Goal: Task Accomplishment & Management: Manage account settings

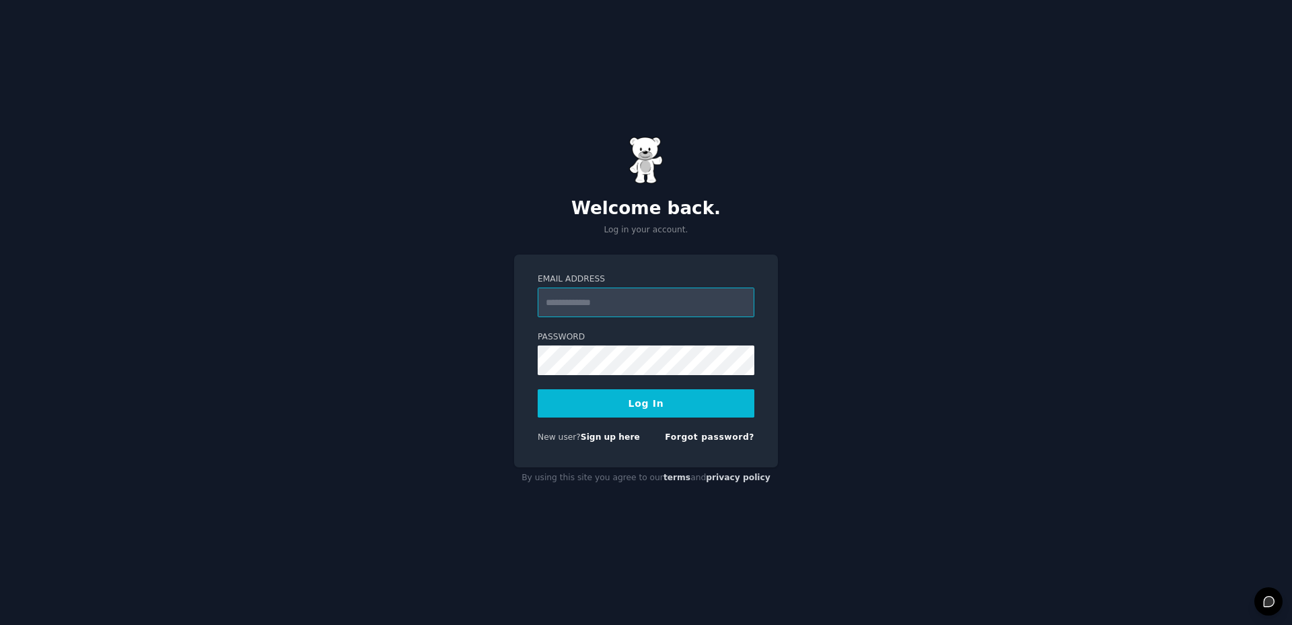
type input "**********"
click at [655, 399] on button "Log In" at bounding box center [646, 403] width 217 height 28
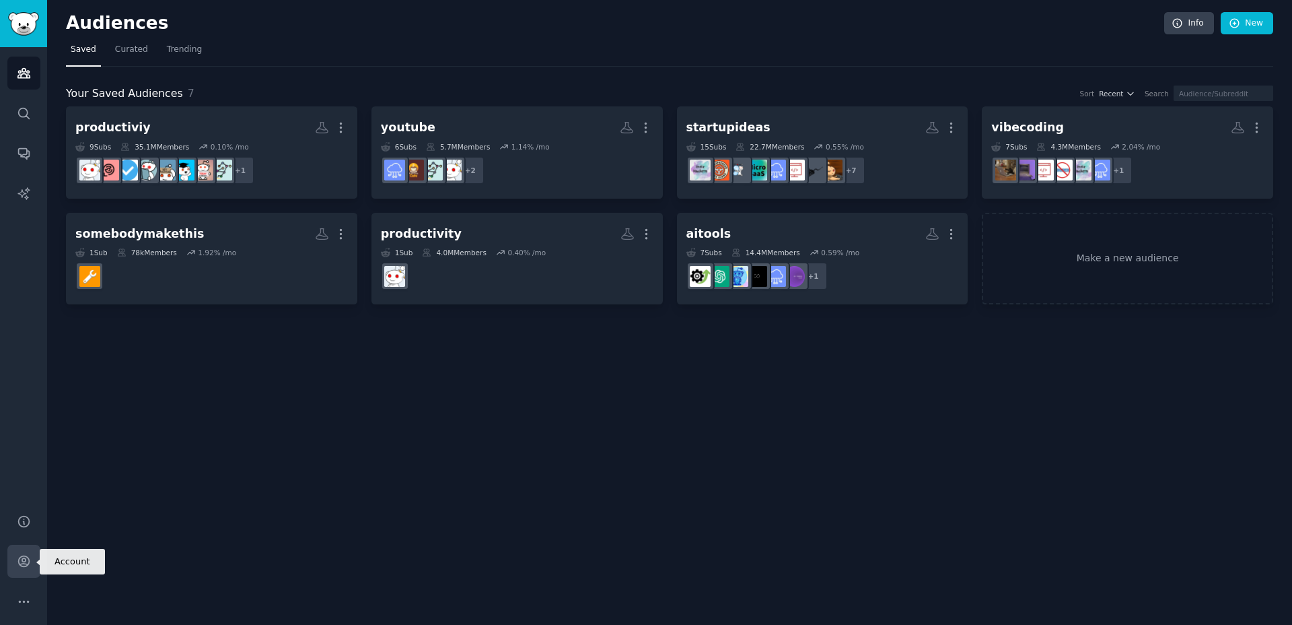
click at [22, 558] on icon "Sidebar" at bounding box center [23, 561] width 11 height 11
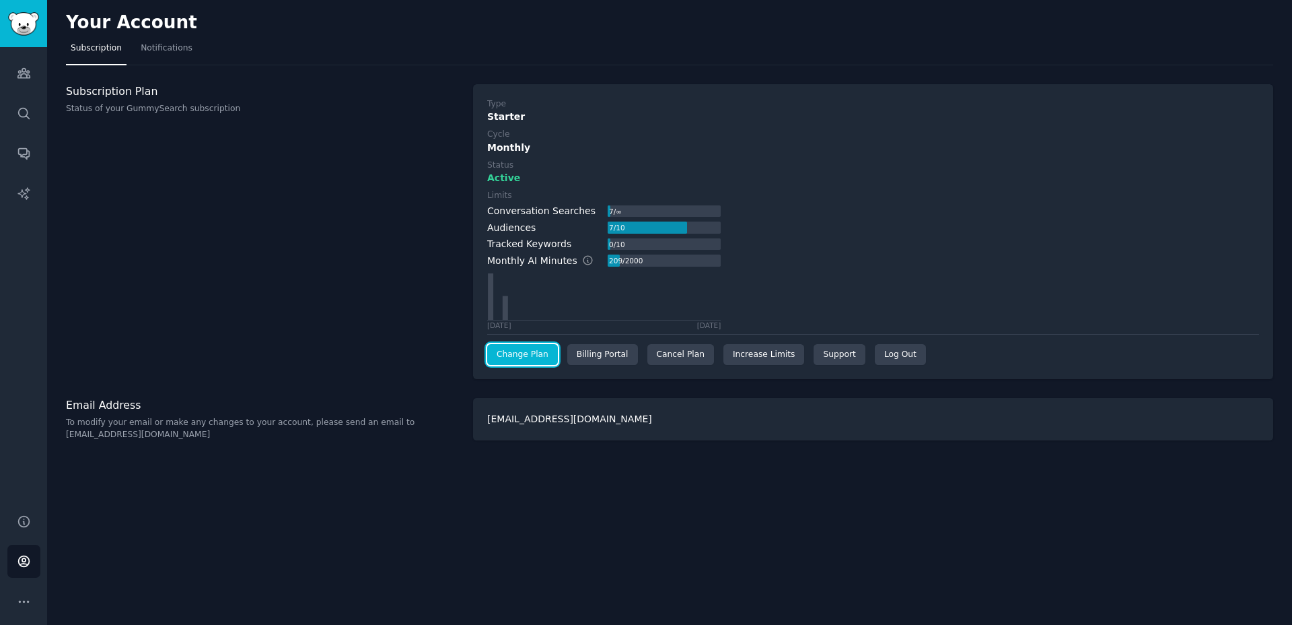
click at [545, 358] on link "Change Plan" at bounding box center [522, 355] width 71 height 22
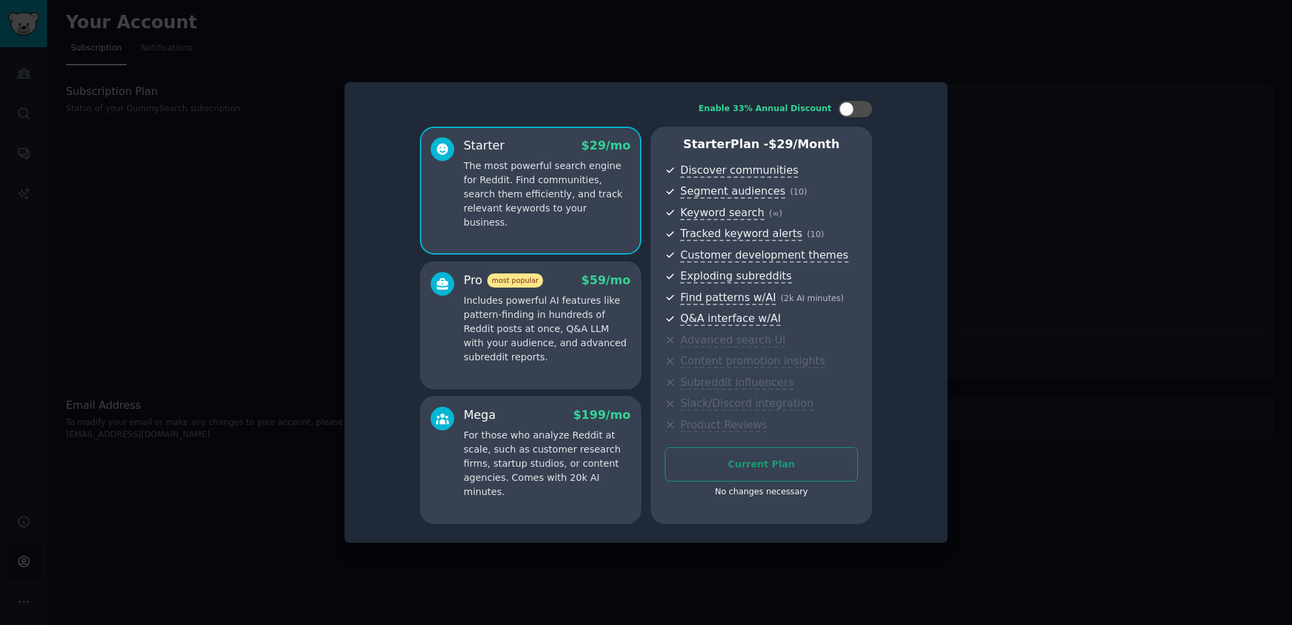
click at [990, 398] on div at bounding box center [646, 312] width 1292 height 625
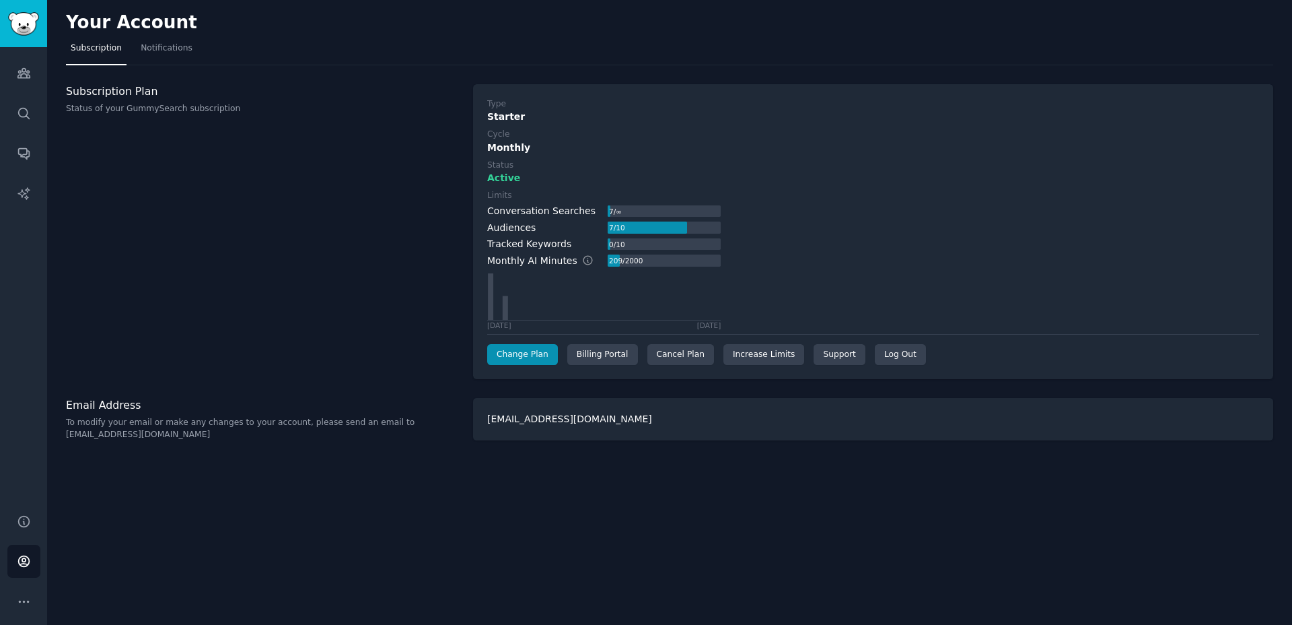
click at [821, 314] on div "Limits Conversation Searches 7 / ∞ Audiences 7 / 10 Tracked Keywords 0 / 10 Mon…" at bounding box center [873, 259] width 772 height 139
click at [672, 355] on div "Cancel Plan" at bounding box center [681, 355] width 67 height 22
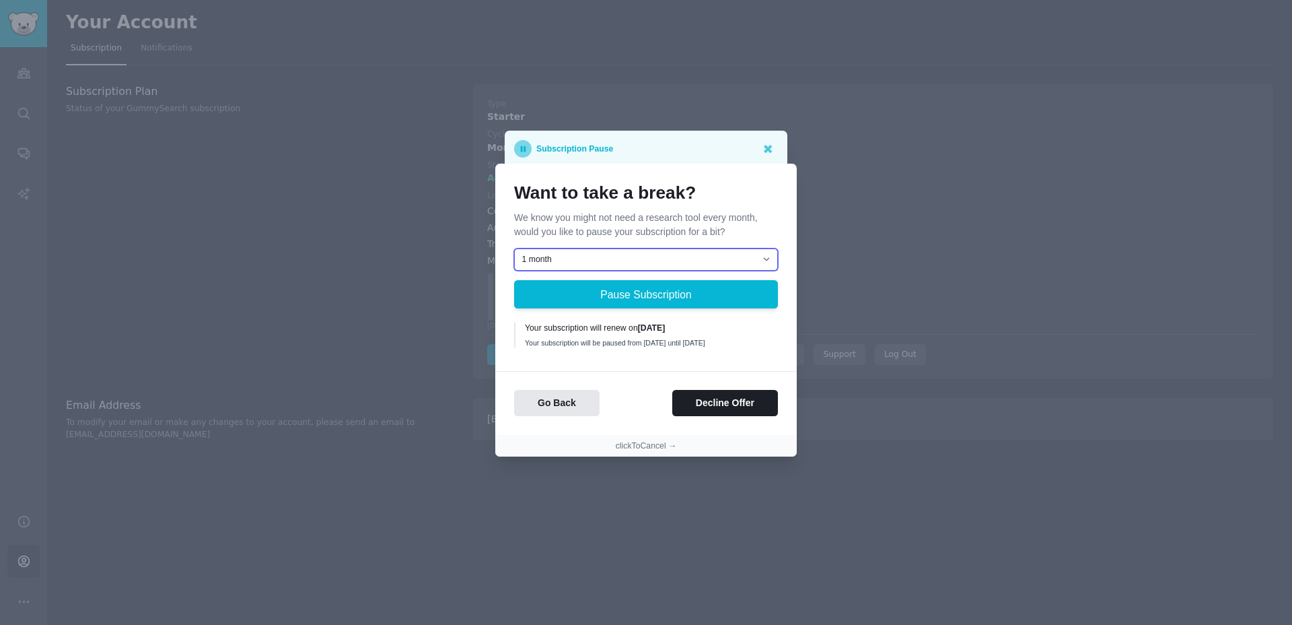
click at [618, 252] on select "1 month 2 months 3 months Choose a custom date to resume" at bounding box center [646, 259] width 264 height 23
click at [644, 248] on select "1 month 2 months 3 months Choose a custom date to resume" at bounding box center [646, 259] width 264 height 23
click at [660, 450] on button "clickToCancel →" at bounding box center [646, 446] width 61 height 12
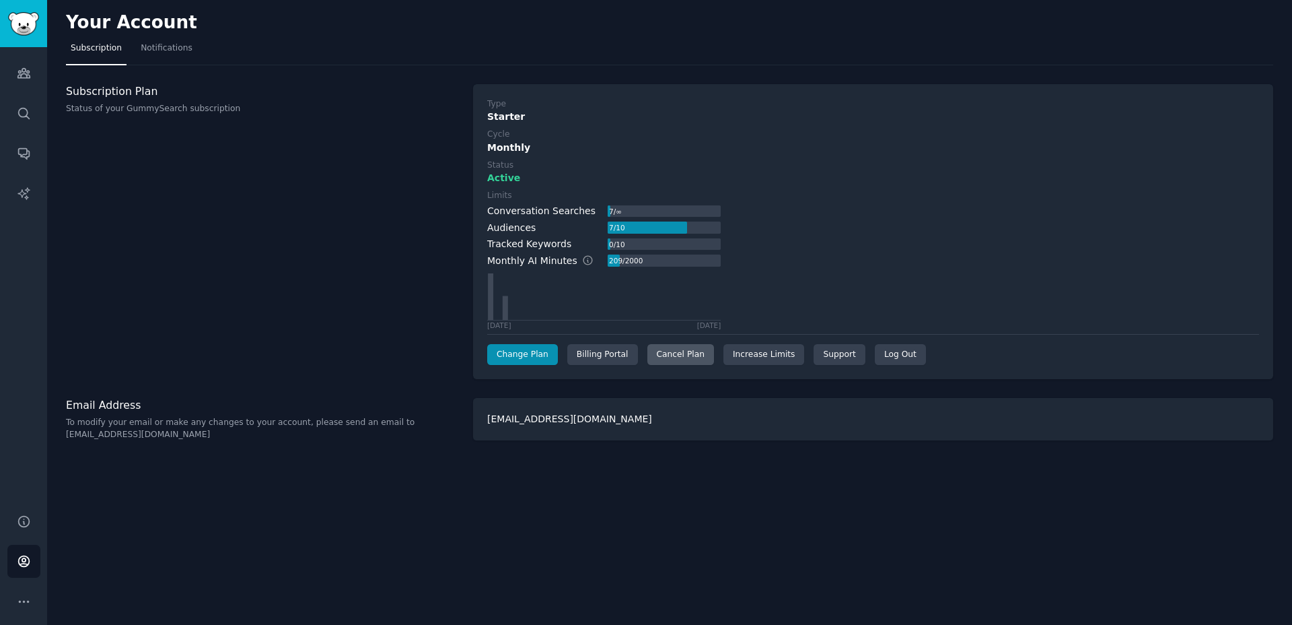
click at [673, 360] on div "Cancel Plan" at bounding box center [681, 355] width 67 height 22
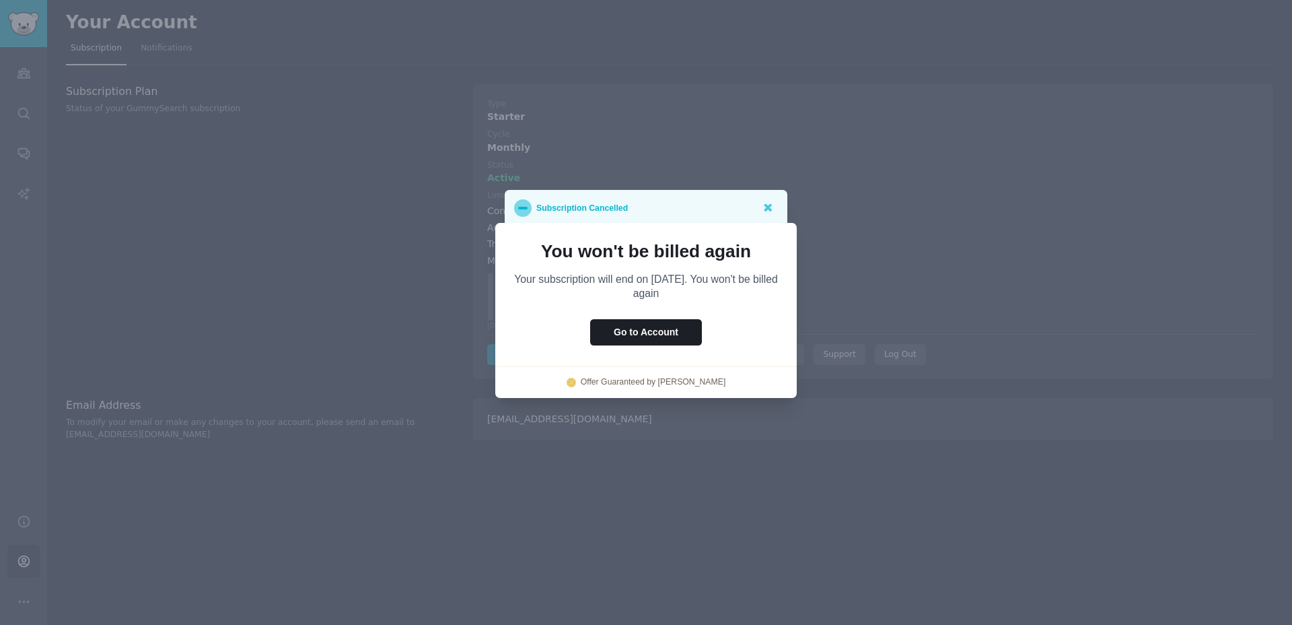
click at [846, 290] on div at bounding box center [646, 312] width 1292 height 625
